Goal: Book appointment/travel/reservation

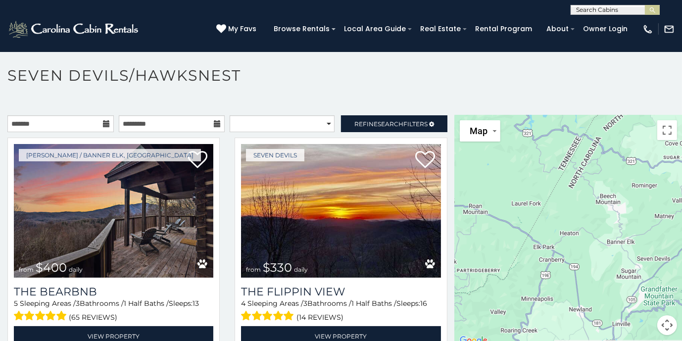
scroll to position [5, 0]
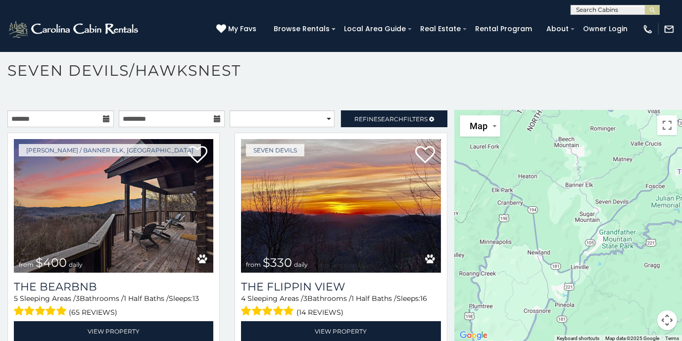
drag, startPoint x: 544, startPoint y: 161, endPoint x: 535, endPoint y: 146, distance: 17.6
click at [535, 146] on div at bounding box center [568, 226] width 227 height 232
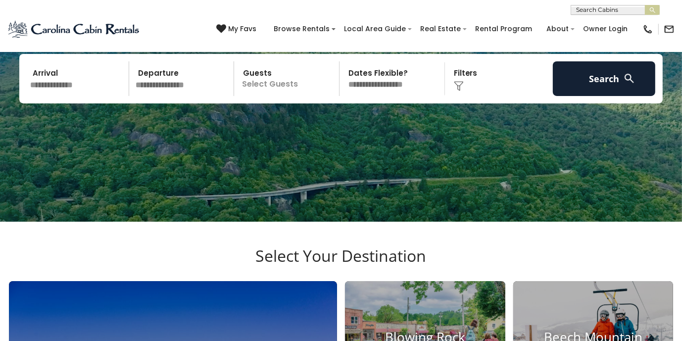
scroll to position [79, 0]
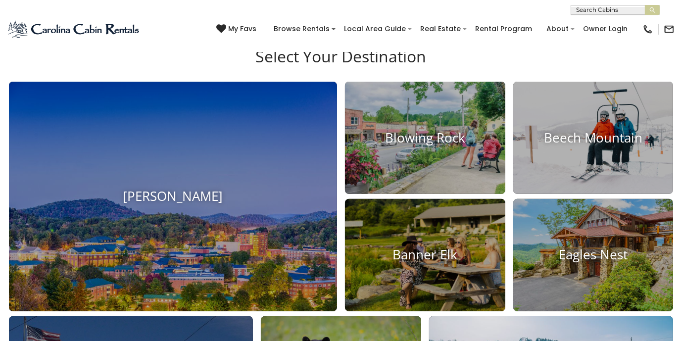
scroll to position [435, 0]
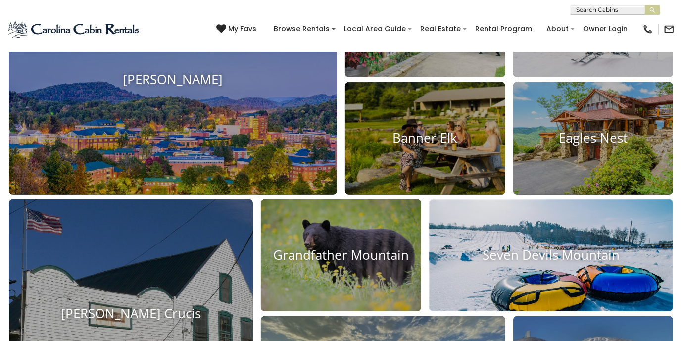
click at [525, 254] on h4 "Seven Devils Mountain" at bounding box center [551, 254] width 244 height 15
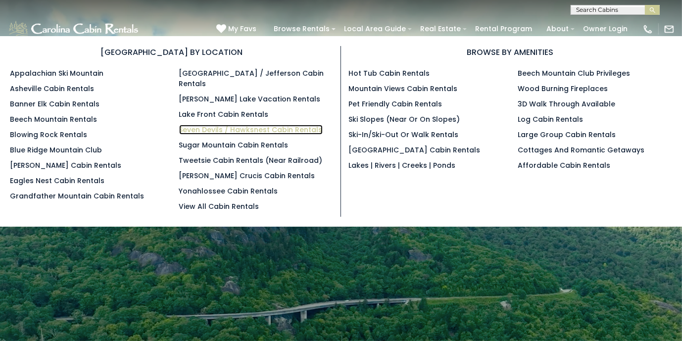
click at [201, 125] on link "Seven Devils / Hawksnest Cabin Rentals" at bounding box center [250, 130] width 143 height 10
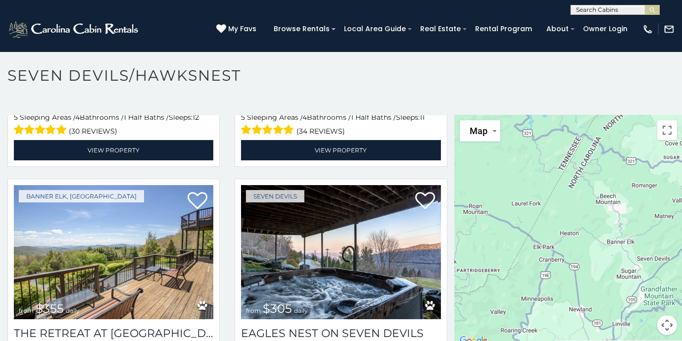
scroll to position [950, 0]
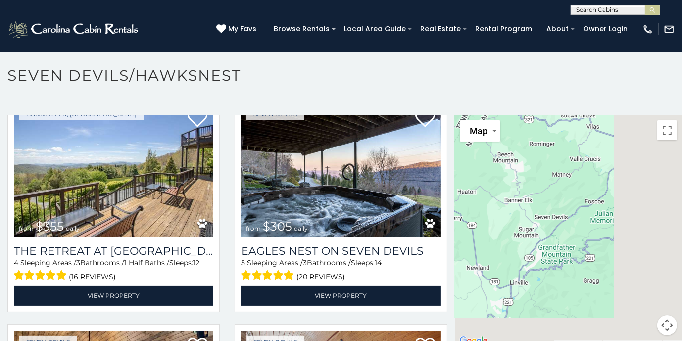
drag, startPoint x: 596, startPoint y: 265, endPoint x: 482, endPoint y: 220, distance: 122.4
click at [482, 220] on div at bounding box center [568, 231] width 227 height 232
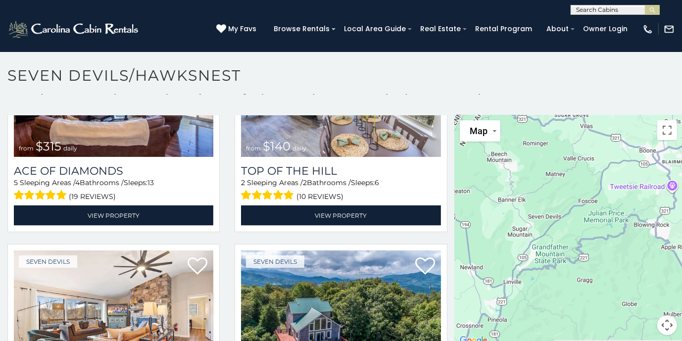
scroll to position [1742, 0]
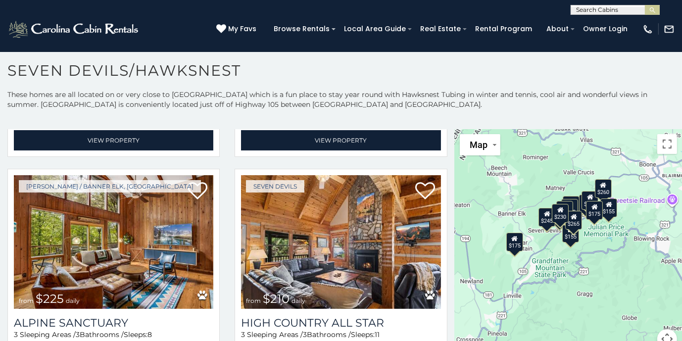
click at [599, 237] on div "$235 $185 $175 $155 $170 $180 $175 $125 $260 $155 $155 $175 $245 $265 $230" at bounding box center [568, 245] width 227 height 232
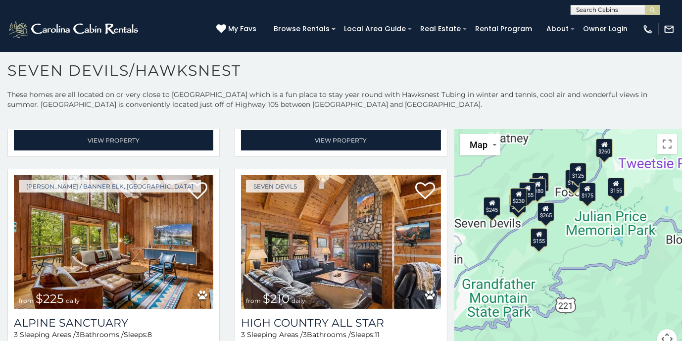
click at [544, 165] on div "$235 $185 $175 $155 $170 $180 $175 $125 $260 $155 $155 $175 $245 $265 $230" at bounding box center [568, 245] width 227 height 232
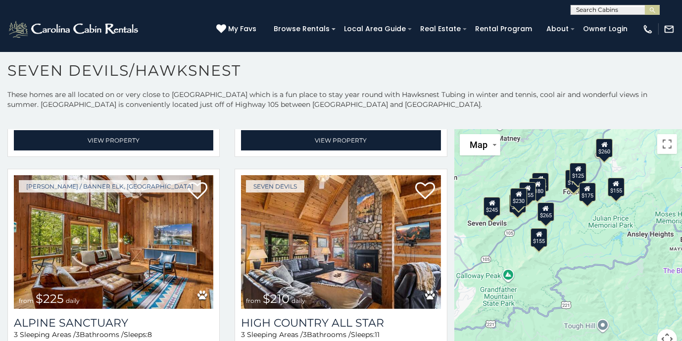
click at [544, 165] on div "$235 $185 $175 $155 $170 $180 $175 $125 $260 $155 $155 $175 $245 $265 $230" at bounding box center [568, 245] width 227 height 232
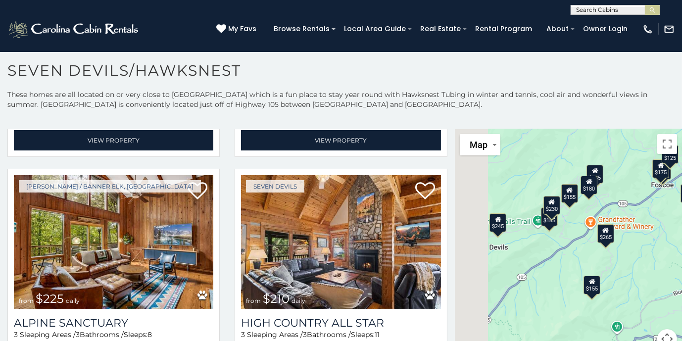
drag, startPoint x: 516, startPoint y: 183, endPoint x: 578, endPoint y: 147, distance: 72.0
click at [578, 147] on div "$235 $185 $175 $155 $170 $180 $175 $125 $260 $155 $155 $175 $245 $265 $230" at bounding box center [568, 245] width 227 height 232
click at [540, 175] on div "$235 $185 $175 $155 $170 $180 $175 $125 $260 $155 $155 $175 $245 $265 $230" at bounding box center [568, 245] width 227 height 232
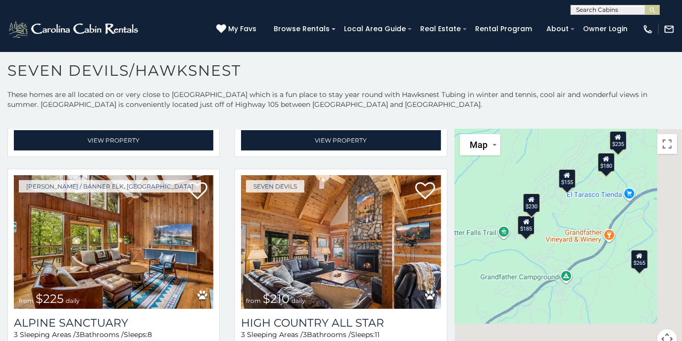
drag, startPoint x: 566, startPoint y: 204, endPoint x: 535, endPoint y: 162, distance: 51.4
click at [535, 162] on div "$235 $185 $175 $155 $170 $180 $175 $125 $260 $155 $155 $175 $245 $265 $230" at bounding box center [568, 245] width 227 height 232
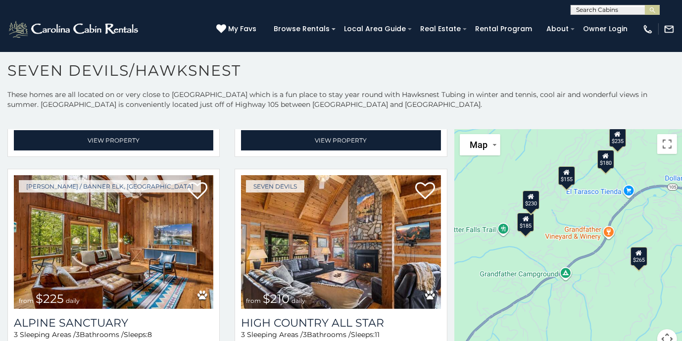
click at [537, 168] on div "$235 $185 $175 $155 $170 $180 $175 $125 $260 $155 $155 $175 $245 $265 $230" at bounding box center [568, 245] width 227 height 232
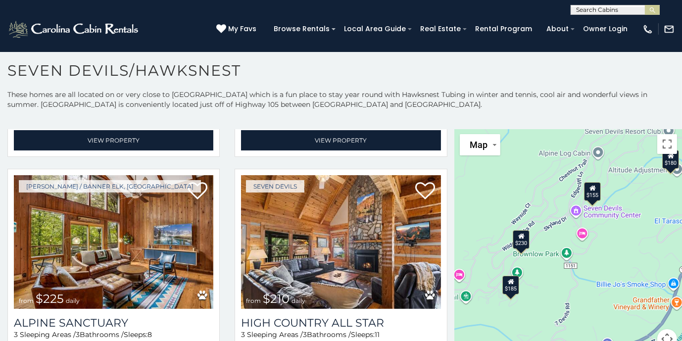
click at [539, 194] on div "$235 $185 $175 $155 $170 $180 $175 $125 $260 $155 $155 $175 $245 $265 $230" at bounding box center [568, 245] width 227 height 232
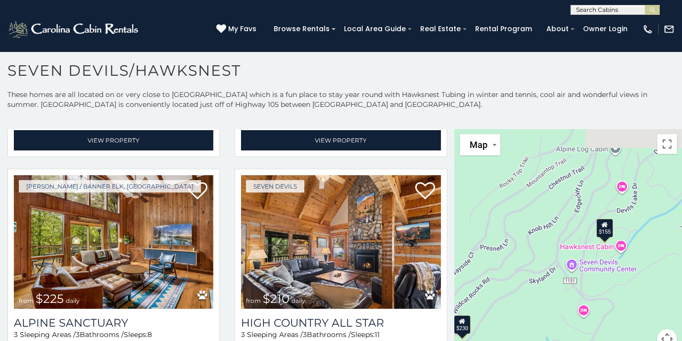
drag, startPoint x: 561, startPoint y: 183, endPoint x: 521, endPoint y: 217, distance: 52.7
click at [521, 217] on div "$235 $185 $175 $155 $170 $180 $175 $125 $260 $155 $155 $175 $245 $265 $230" at bounding box center [568, 245] width 227 height 232
